Goal: Task Accomplishment & Management: Use online tool/utility

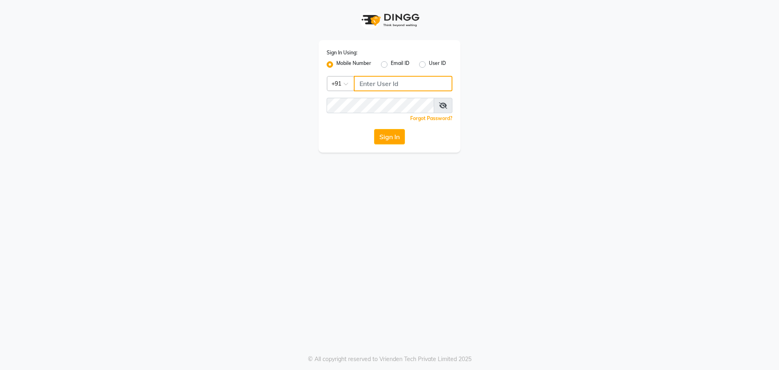
type input "9686790928"
click at [444, 109] on span at bounding box center [443, 105] width 19 height 15
click at [444, 102] on icon at bounding box center [443, 105] width 8 height 6
click at [383, 138] on button "Sign In" at bounding box center [389, 136] width 31 height 15
type input "9686790928"
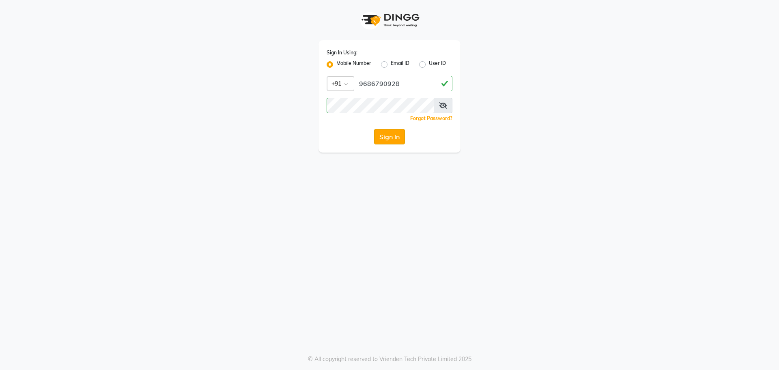
click at [393, 134] on button "Sign In" at bounding box center [389, 136] width 31 height 15
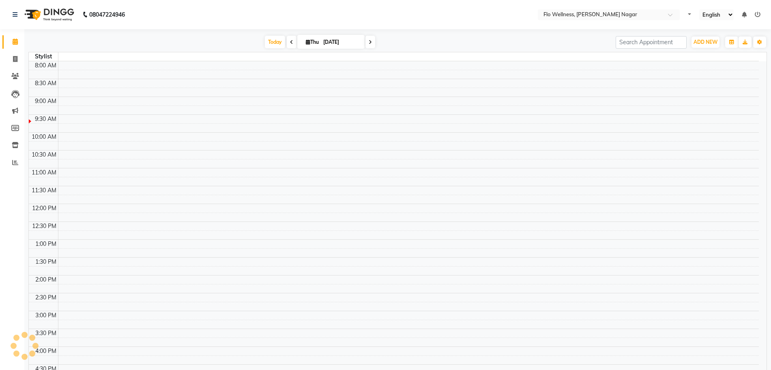
select select "en"
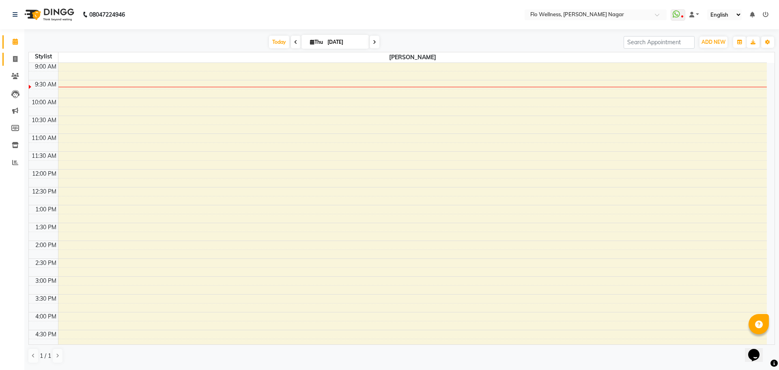
click at [14, 53] on link "Invoice" at bounding box center [11, 59] width 19 height 13
select select "service"
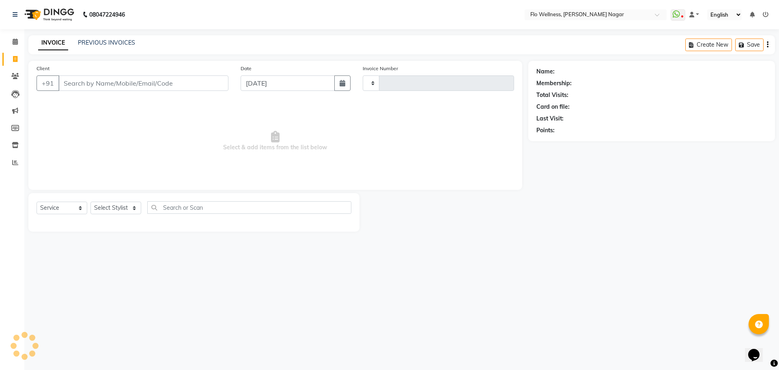
type input "1620"
select select "4509"
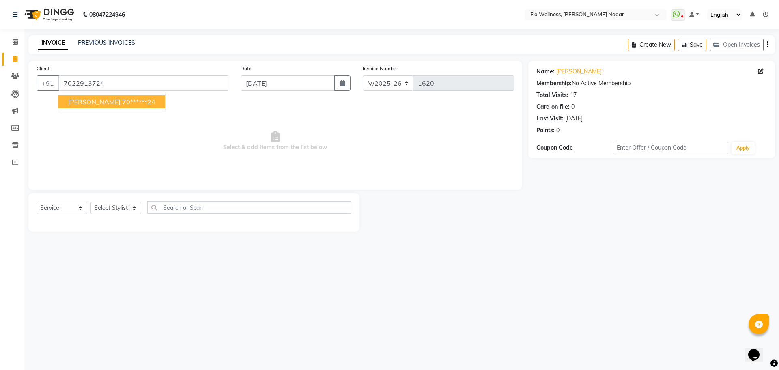
click at [122, 100] on ngb-highlight "70******24" at bounding box center [138, 102] width 33 height 8
type input "70******24"
click at [112, 206] on select "Select Stylist Bhrigu kalita Mani R Naved Ali Nivedini Sumera Banu" at bounding box center [115, 208] width 51 height 13
select select "89638"
click at [90, 202] on select "Select Stylist Bhrigu kalita Mani R Naved Ali Nivedini Sumera Banu" at bounding box center [115, 208] width 51 height 13
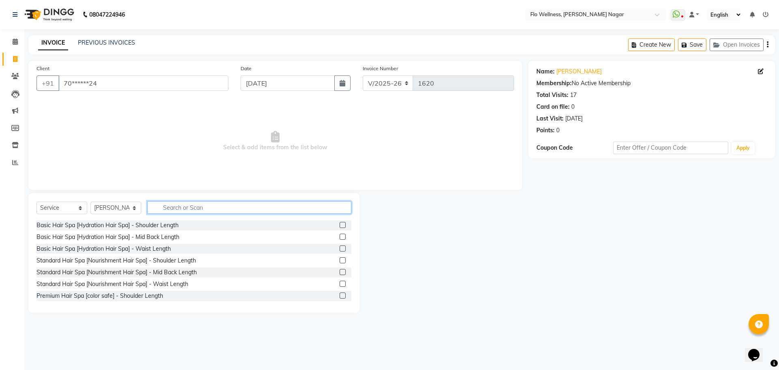
click at [180, 210] on input "text" at bounding box center [249, 207] width 204 height 13
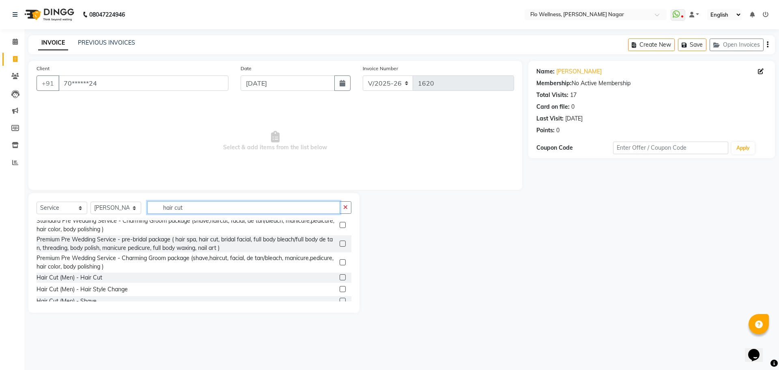
scroll to position [79, 0]
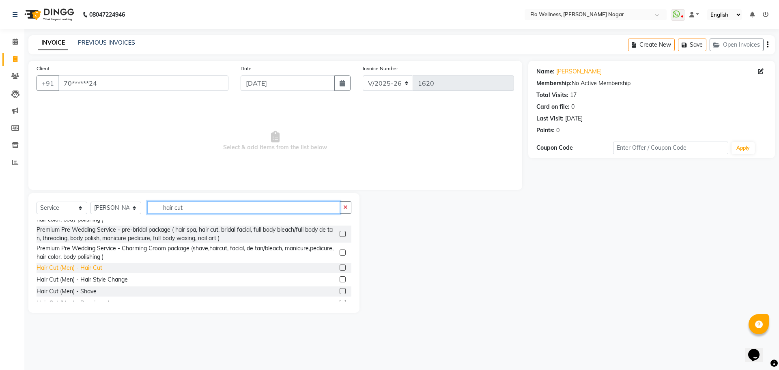
type input "hair cut"
click at [83, 270] on div "Hair Cut (Men) - Hair Cut" at bounding box center [69, 268] width 66 height 9
checkbox input "false"
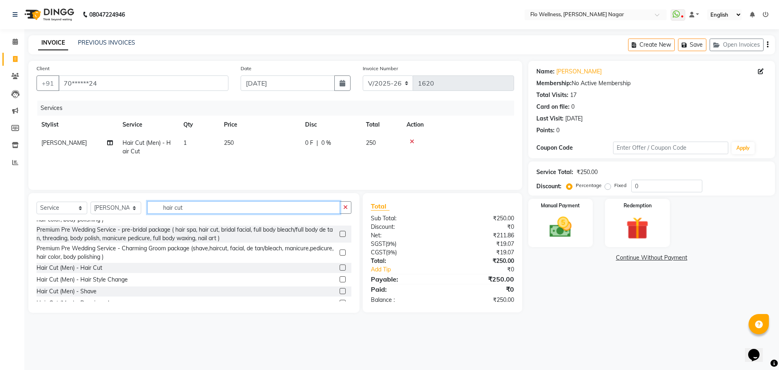
click at [186, 209] on input "hair cut" at bounding box center [243, 207] width 193 height 13
type input "h"
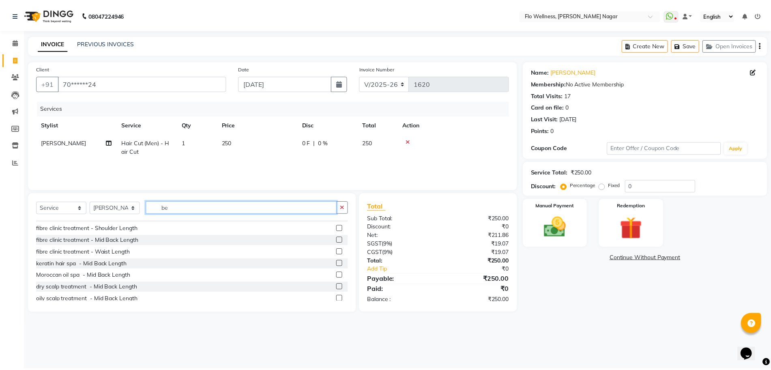
scroll to position [0, 0]
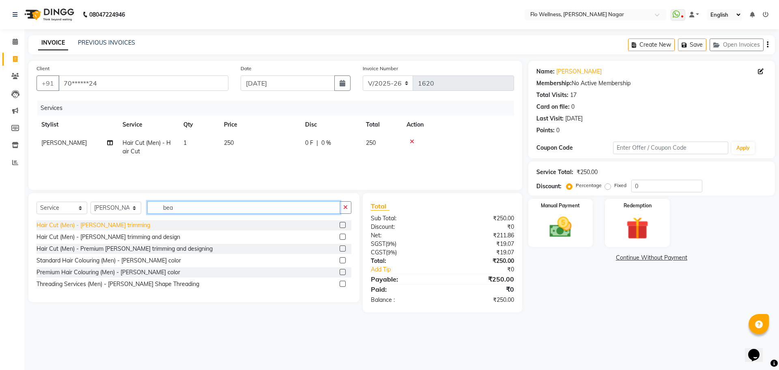
type input "bea"
click at [114, 227] on div "Hair Cut (Men) - Beard trimming" at bounding box center [93, 225] width 114 height 9
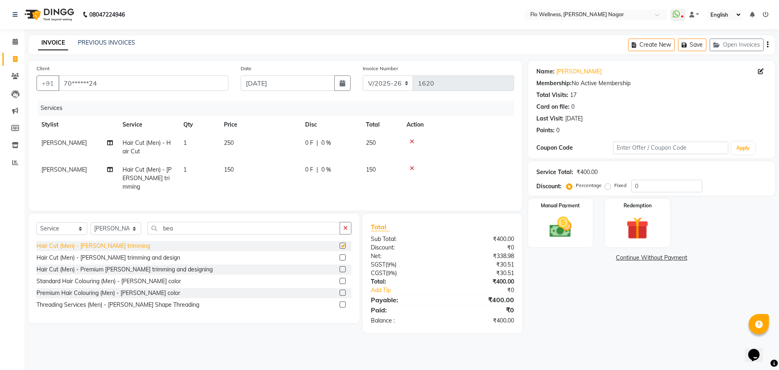
checkbox input "false"
click at [564, 203] on label "Manual Payment" at bounding box center [560, 205] width 41 height 8
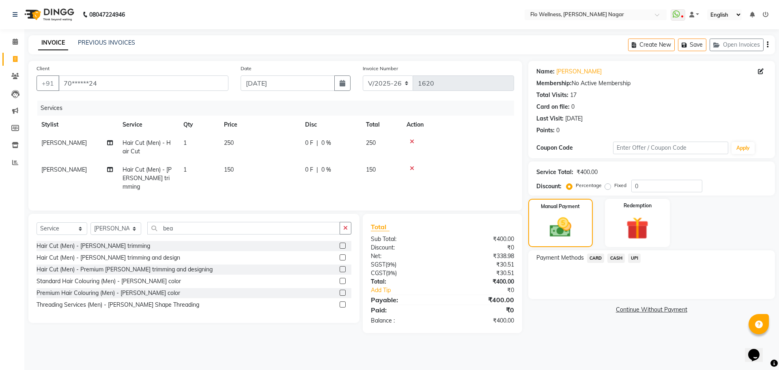
click at [634, 255] on span "UPI" at bounding box center [634, 257] width 13 height 9
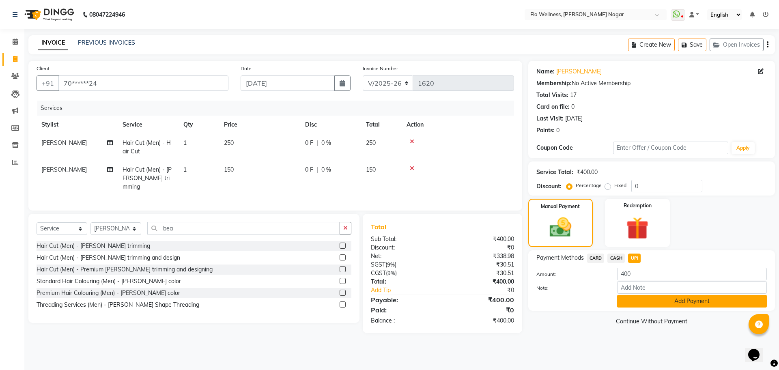
click at [679, 298] on button "Add Payment" at bounding box center [692, 301] width 150 height 13
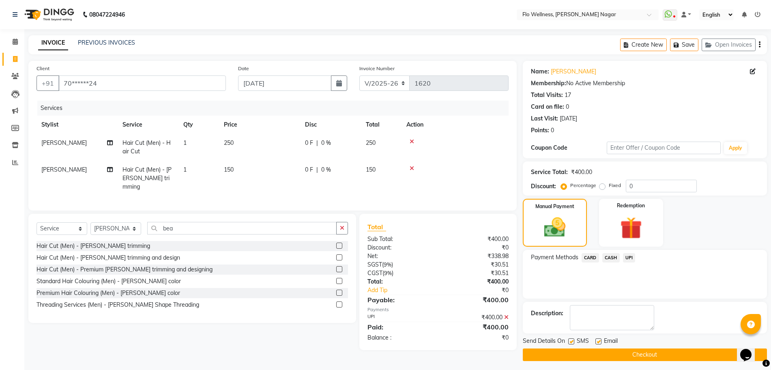
click at [672, 354] on button "Checkout" at bounding box center [645, 354] width 244 height 13
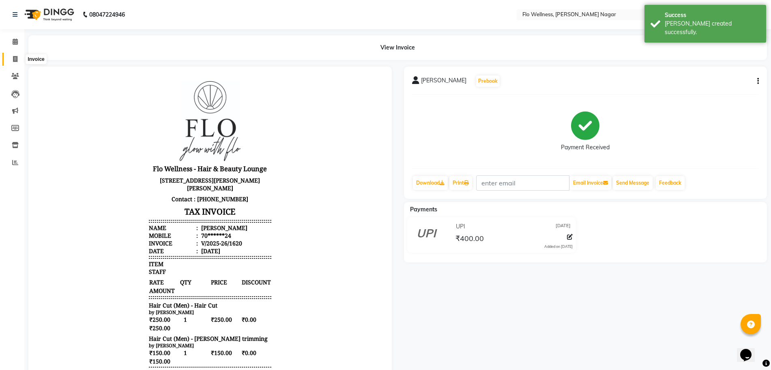
click at [17, 61] on icon at bounding box center [15, 59] width 4 height 6
select select "service"
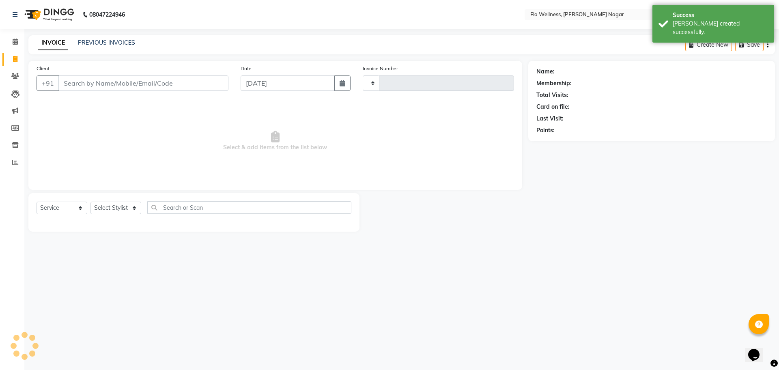
type input "1621"
select select "4509"
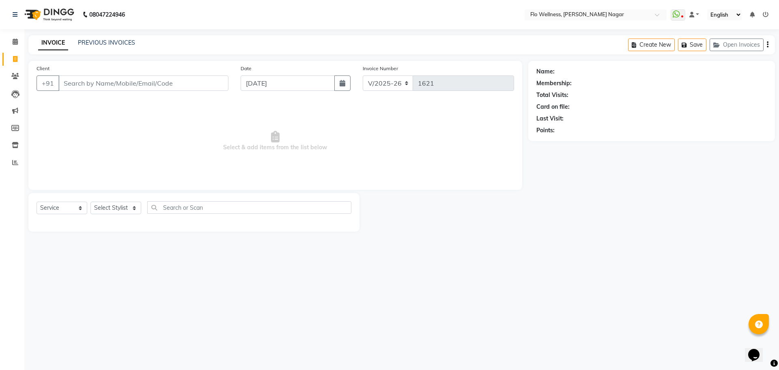
drag, startPoint x: 228, startPoint y: 307, endPoint x: 531, endPoint y: 151, distance: 341.2
click at [580, 139] on div "Name: Membership: Total Visits: Card on file: Last Visit: Points:" at bounding box center [654, 146] width 253 height 171
